Goal: Find specific page/section

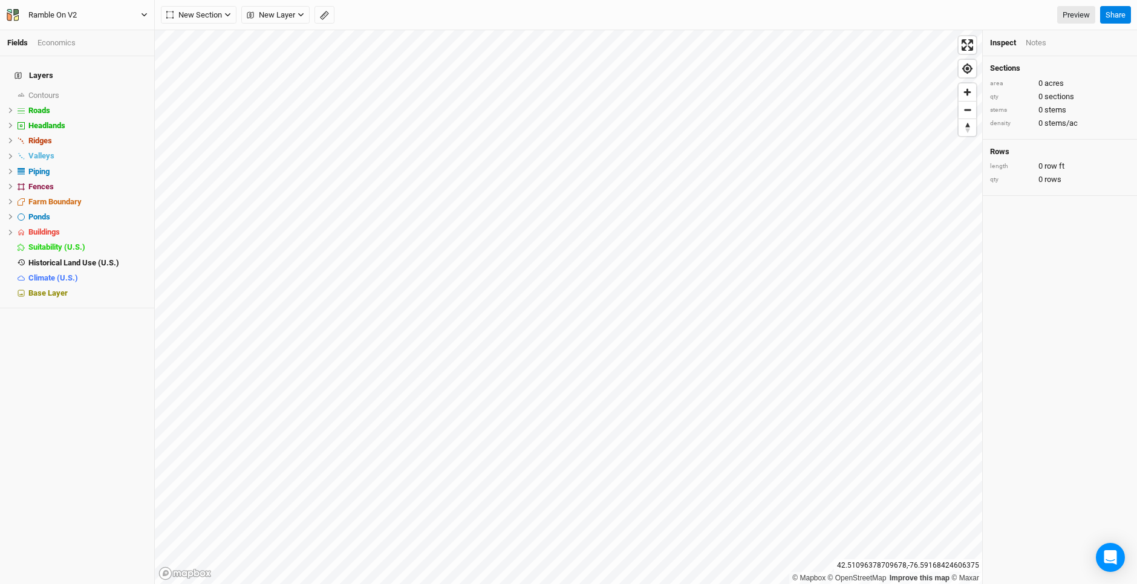
click at [8, 16] on icon "button" at bounding box center [9, 16] width 5 height 8
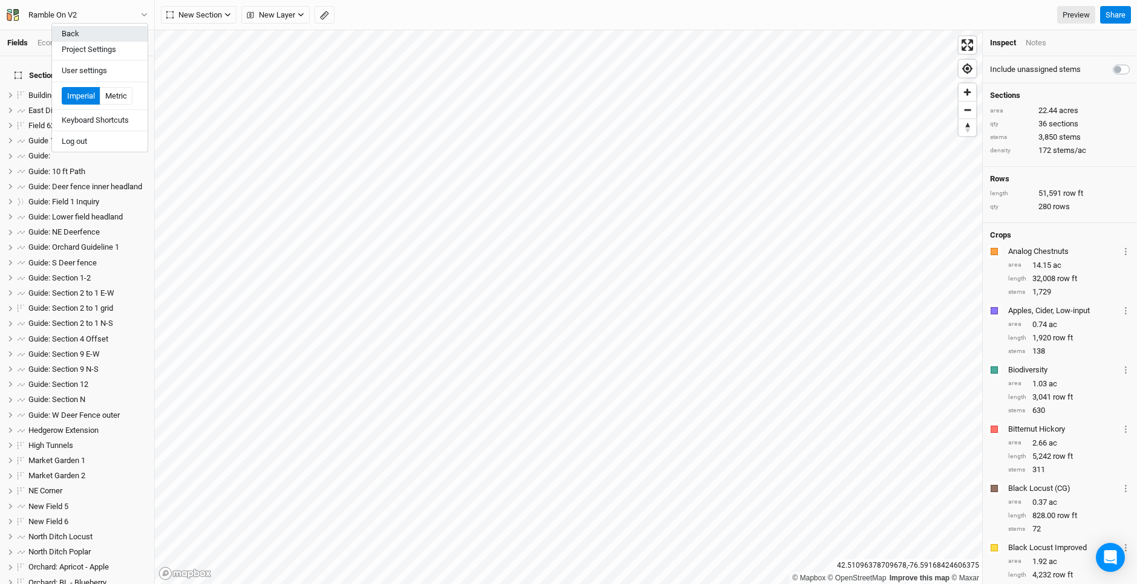
click at [85, 35] on button "Back" at bounding box center [100, 34] width 96 height 16
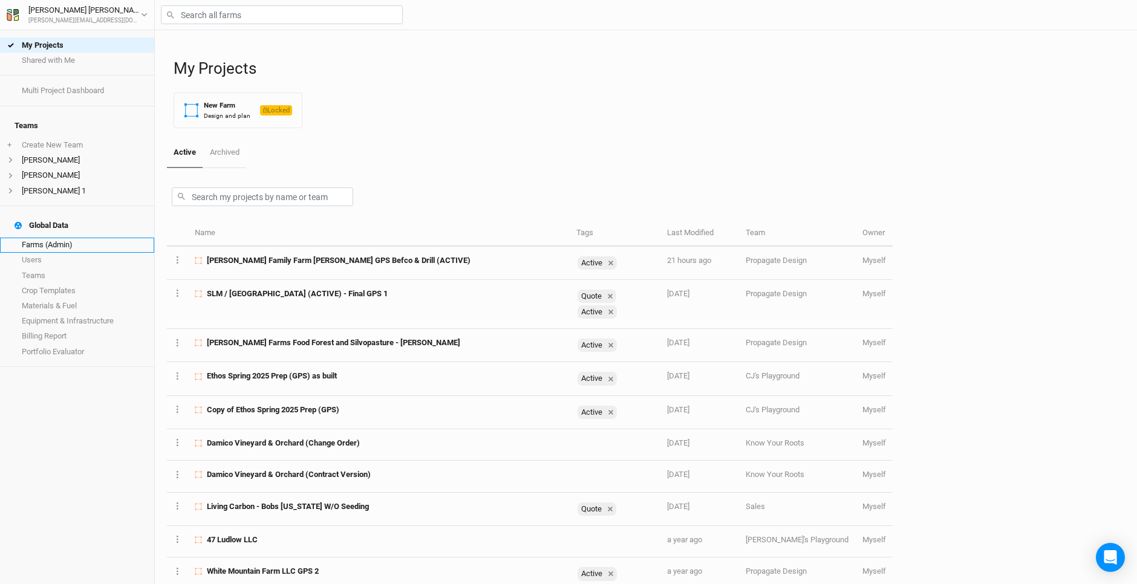
click at [80, 238] on link "Farms (Admin)" at bounding box center [77, 245] width 154 height 15
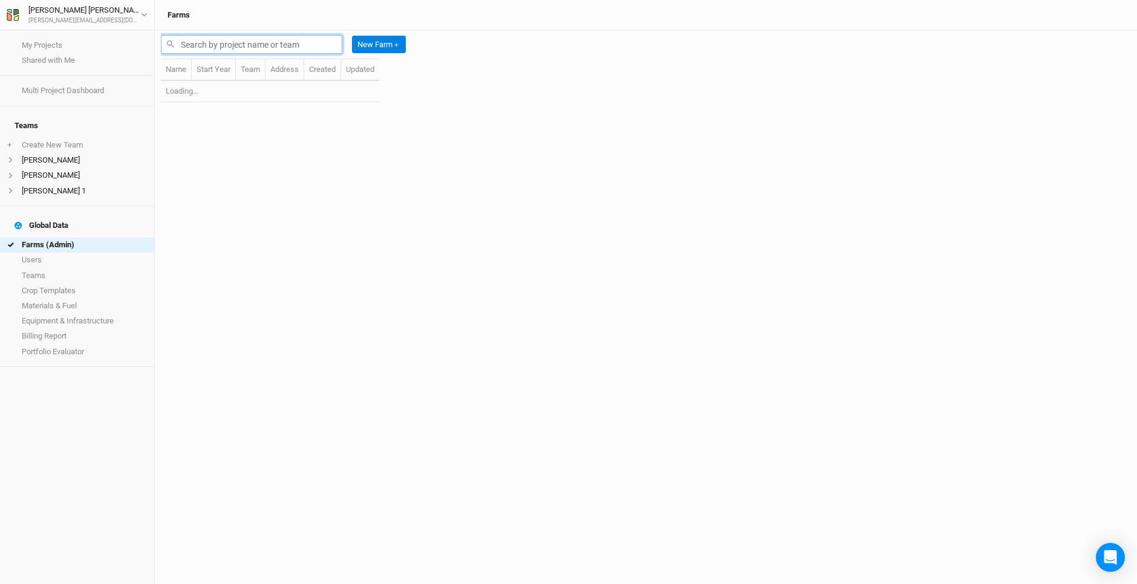
click at [215, 43] on input "text" at bounding box center [251, 44] width 181 height 19
type input "r"
click at [215, 43] on input "r" at bounding box center [251, 44] width 181 height 19
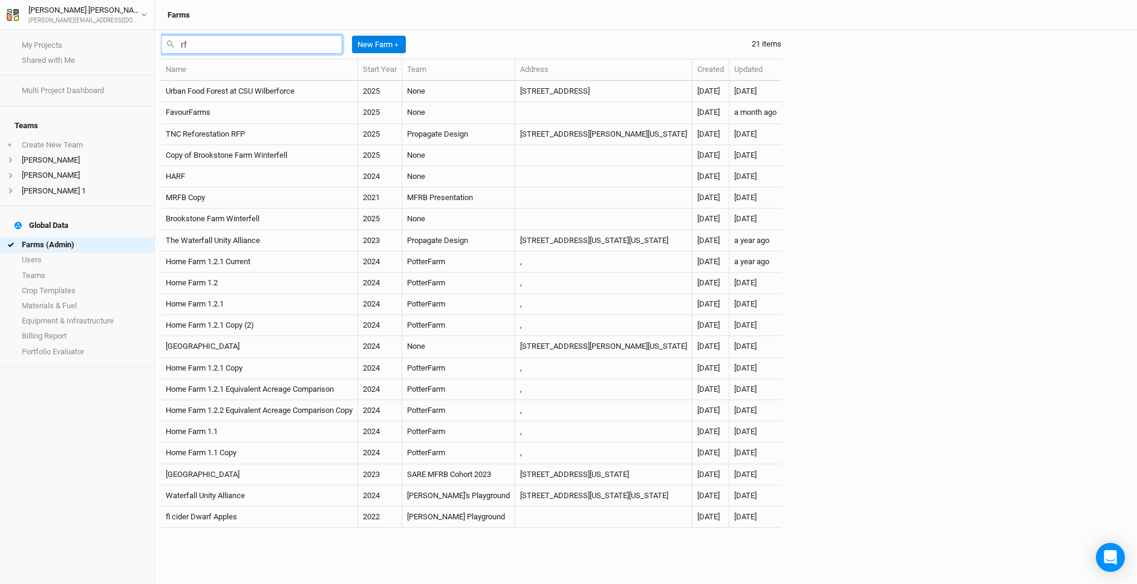
type input "r"
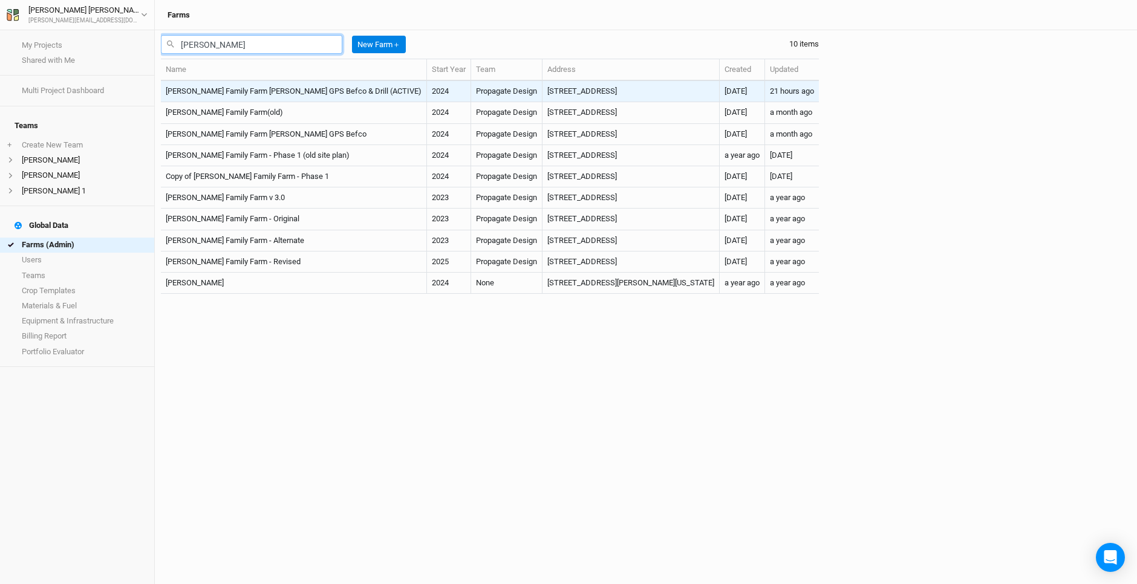
type input "[PERSON_NAME]"
click at [264, 92] on td "[PERSON_NAME] Family Farm [PERSON_NAME] GPS Befco & Drill (ACTIVE)" at bounding box center [294, 91] width 266 height 21
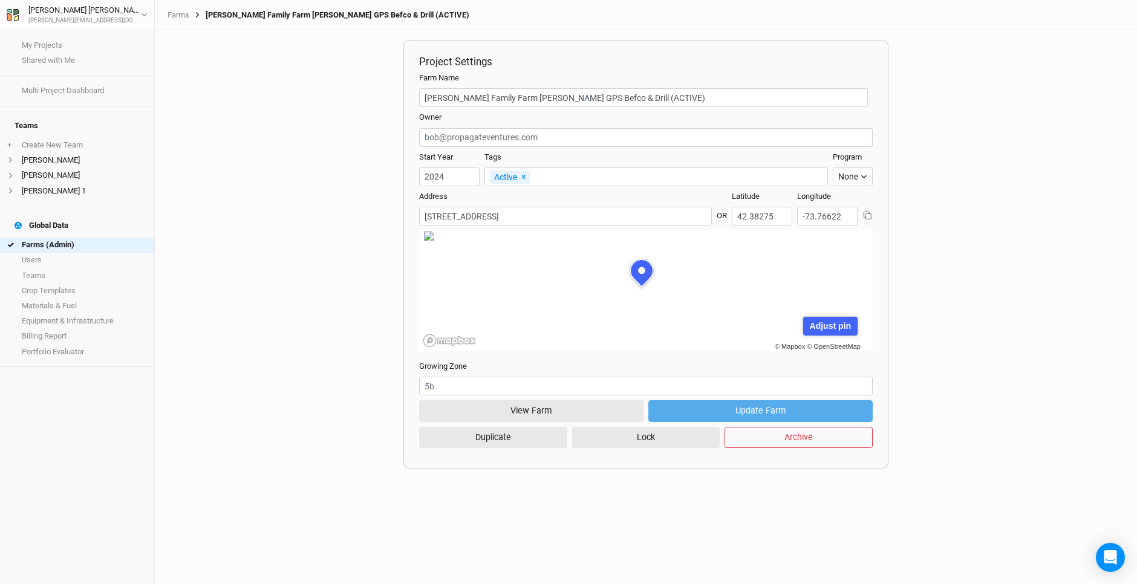
scroll to position [60, 165]
click at [534, 412] on button "View Farm" at bounding box center [531, 410] width 224 height 21
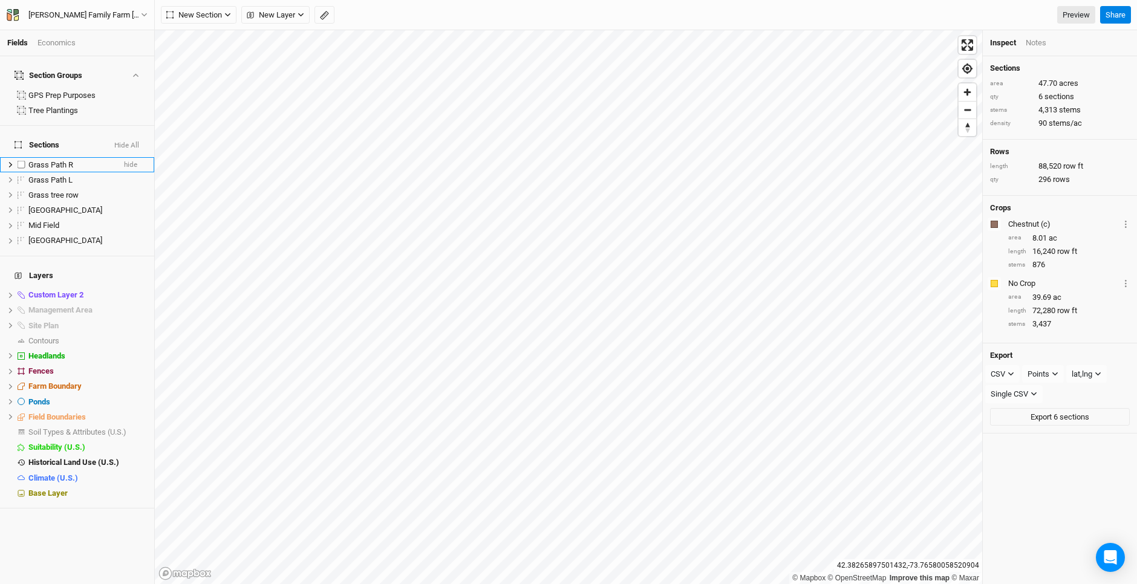
click at [129, 157] on li "Grass Path R hide" at bounding box center [77, 164] width 154 height 15
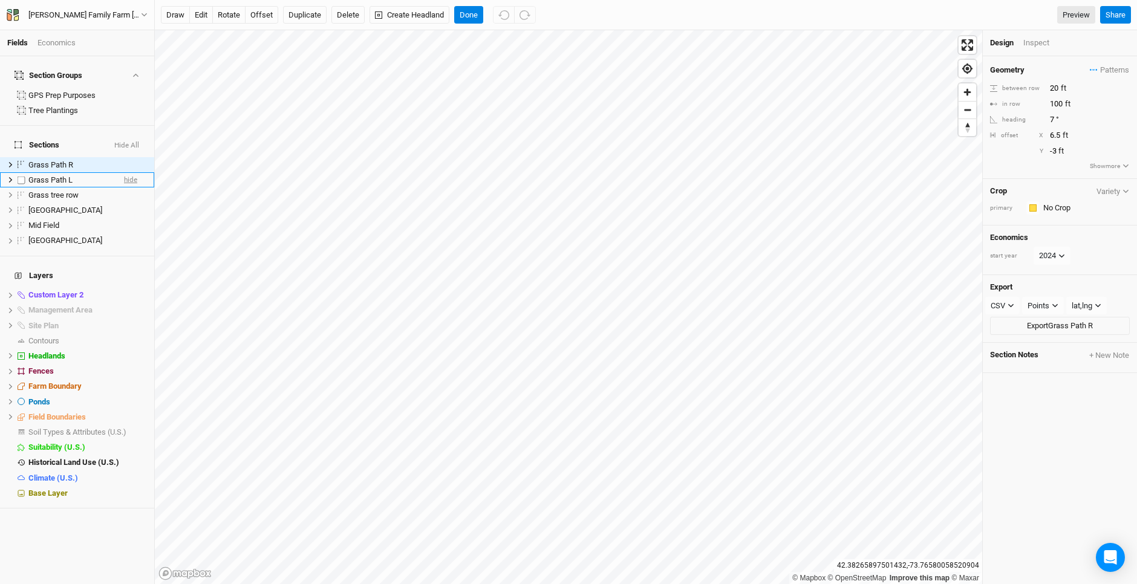
click at [124, 172] on span "hide" at bounding box center [130, 179] width 13 height 15
click at [125, 187] on span "hide" at bounding box center [130, 194] width 13 height 15
click at [124, 157] on span "hide" at bounding box center [130, 164] width 13 height 15
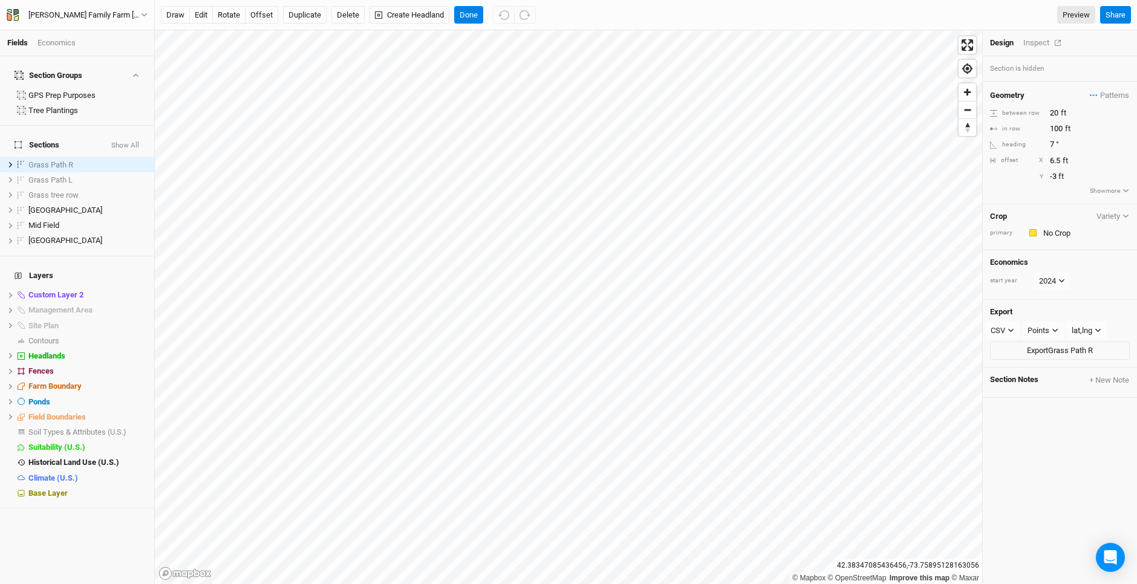
click at [1034, 38] on div "Inspect" at bounding box center [1044, 42] width 43 height 11
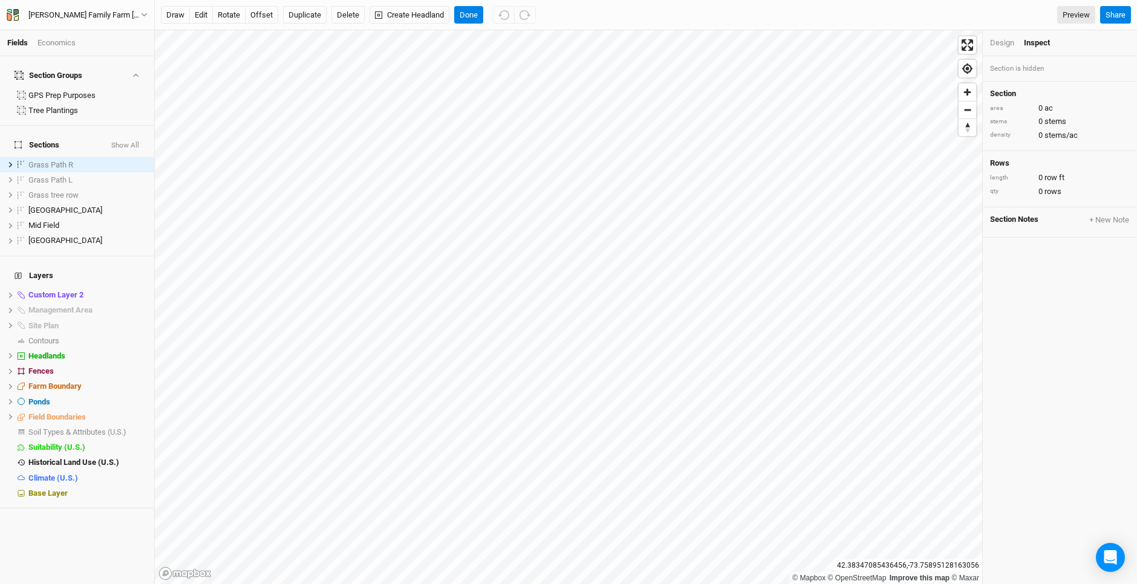
click at [996, 42] on div "Design" at bounding box center [1002, 42] width 24 height 11
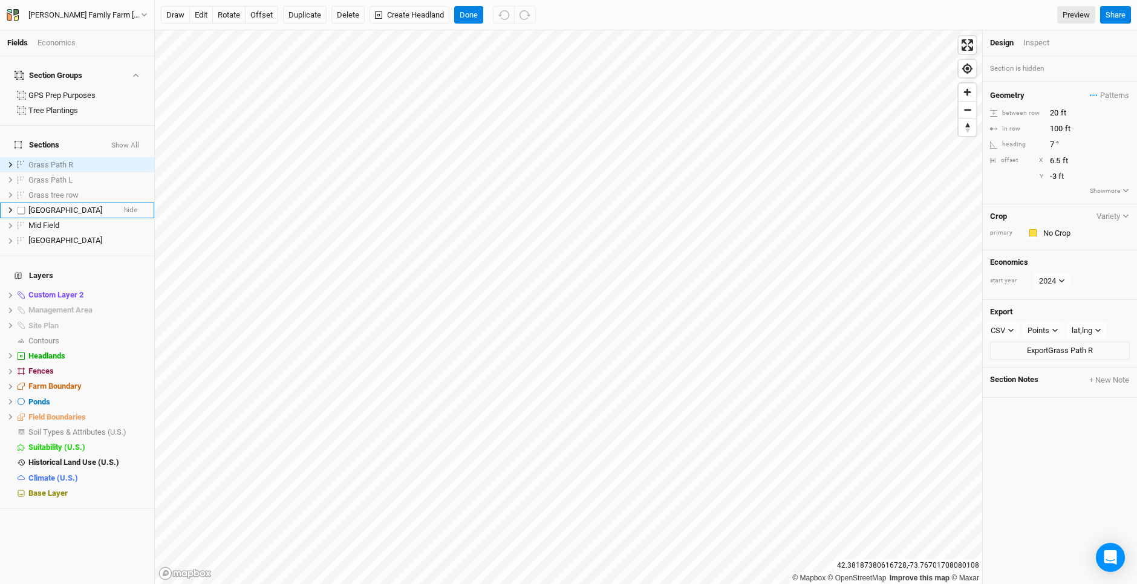
click at [59, 206] on span "[GEOGRAPHIC_DATA]" at bounding box center [65, 210] width 74 height 9
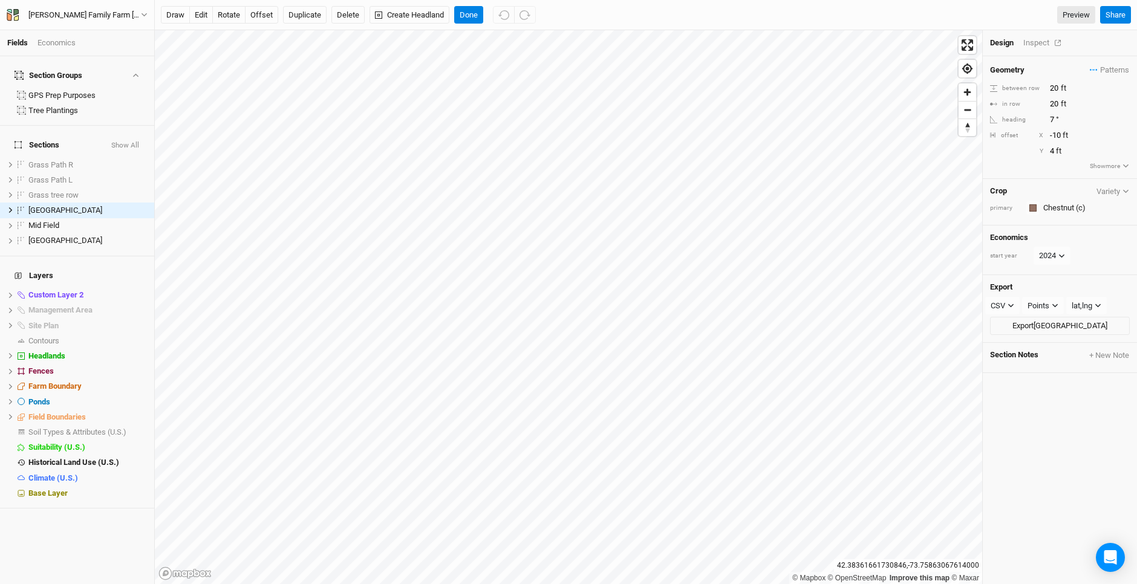
click at [1043, 42] on div "Inspect" at bounding box center [1044, 42] width 43 height 11
